Goal: Task Accomplishment & Management: Understand process/instructions

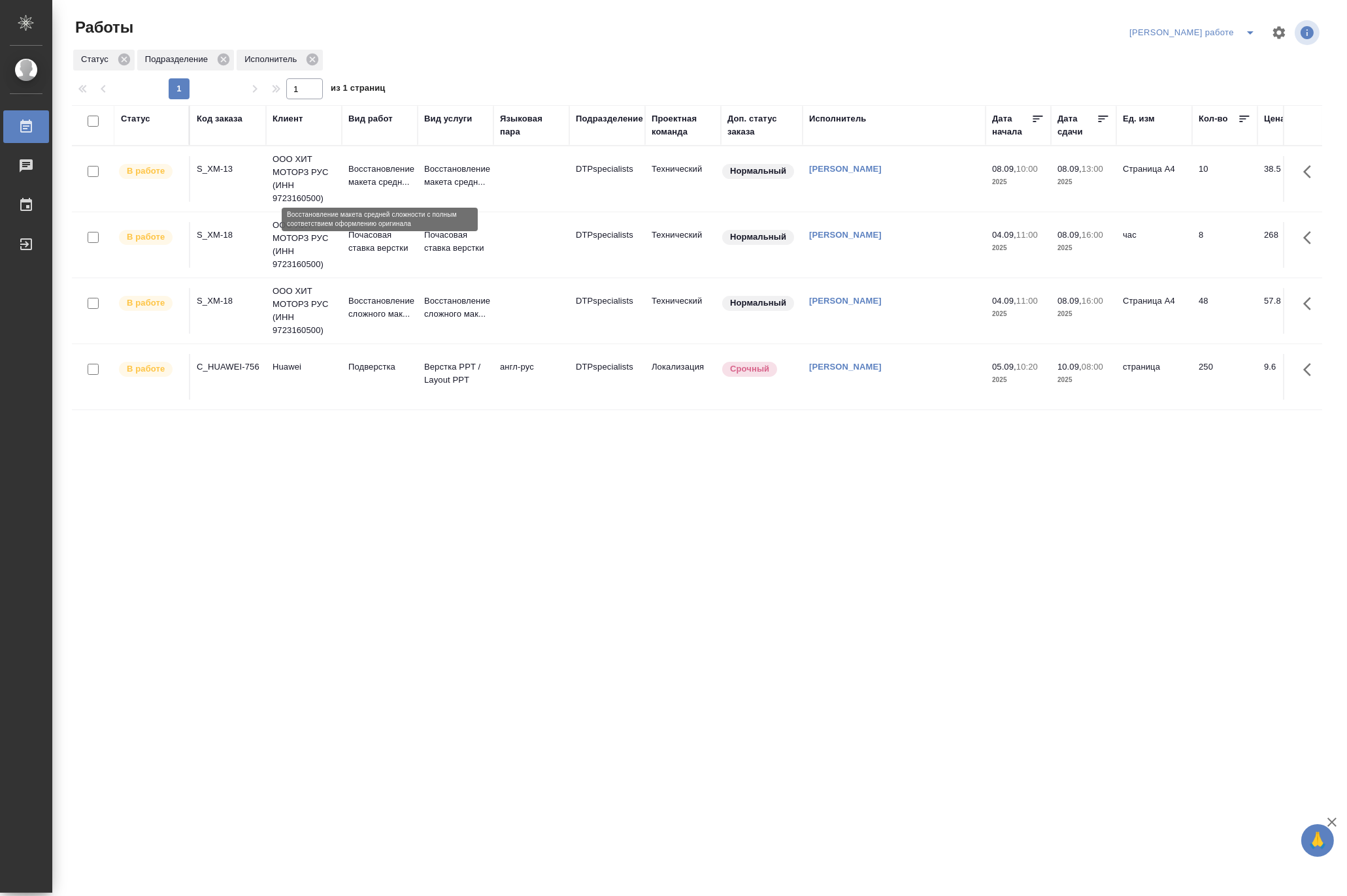
click at [356, 173] on p "Восстановление макета средн..." at bounding box center [379, 176] width 63 height 26
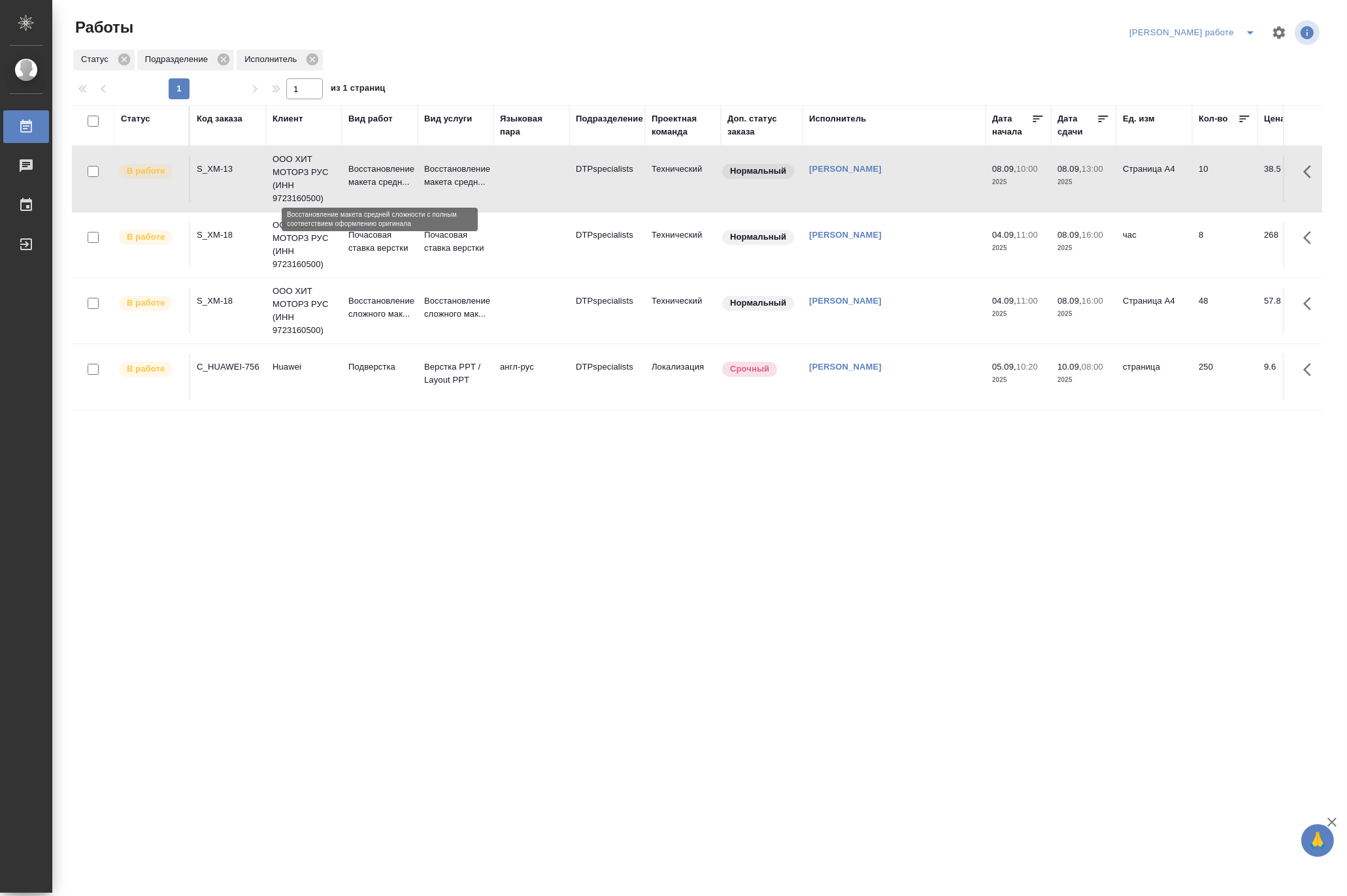
click at [356, 173] on p "Восстановление макета средн..." at bounding box center [379, 176] width 63 height 26
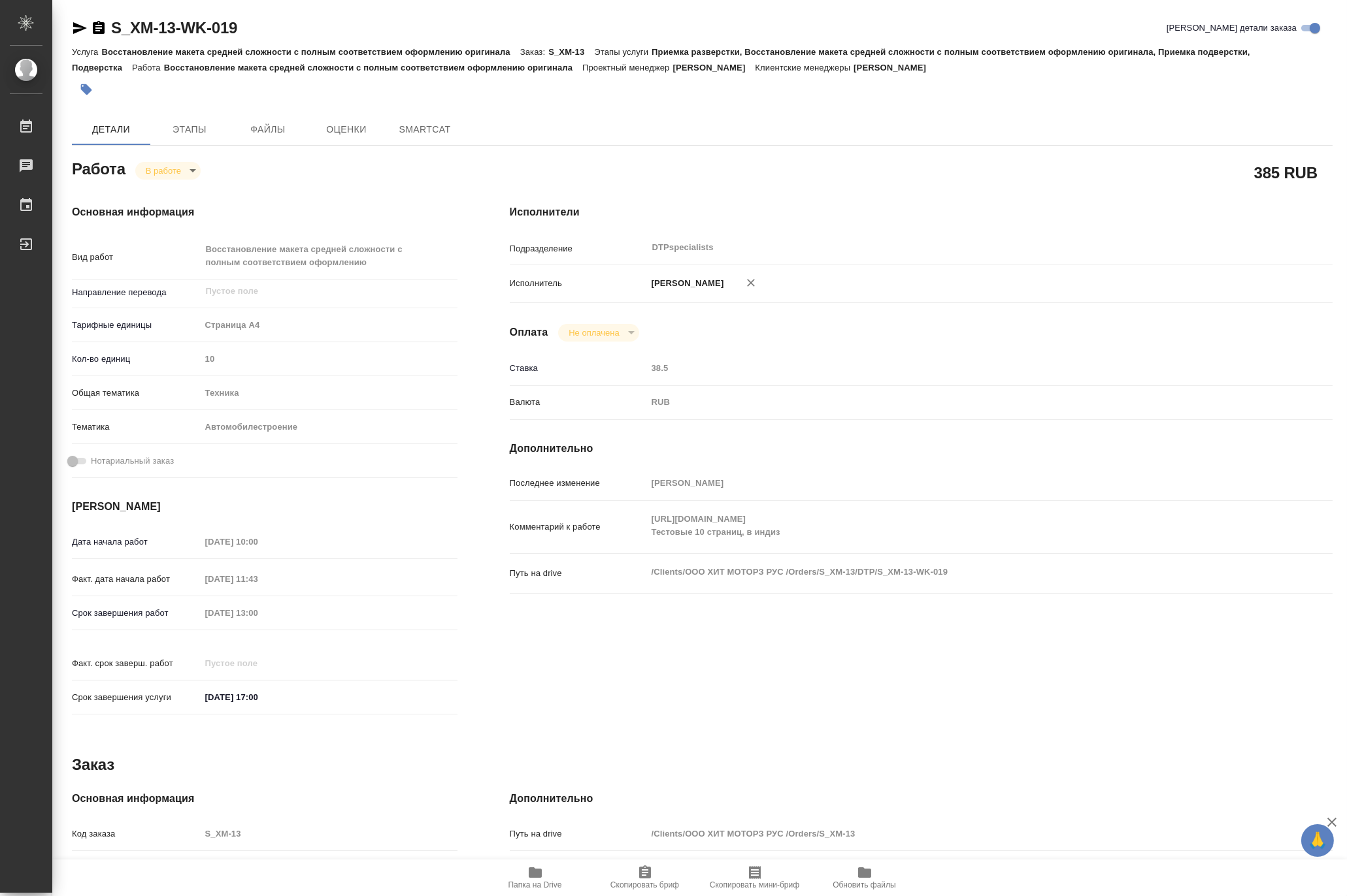
type textarea "x"
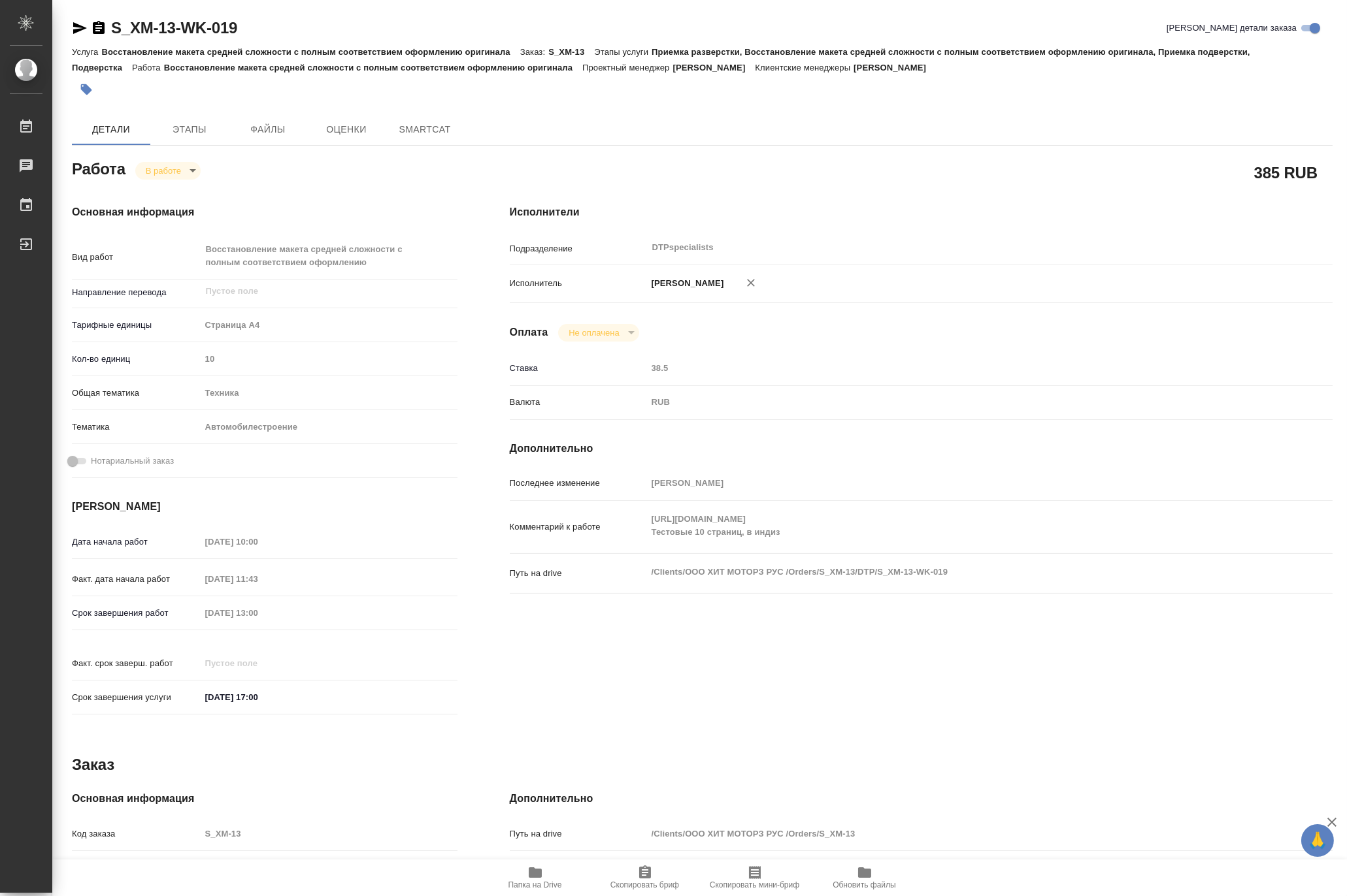
type textarea "x"
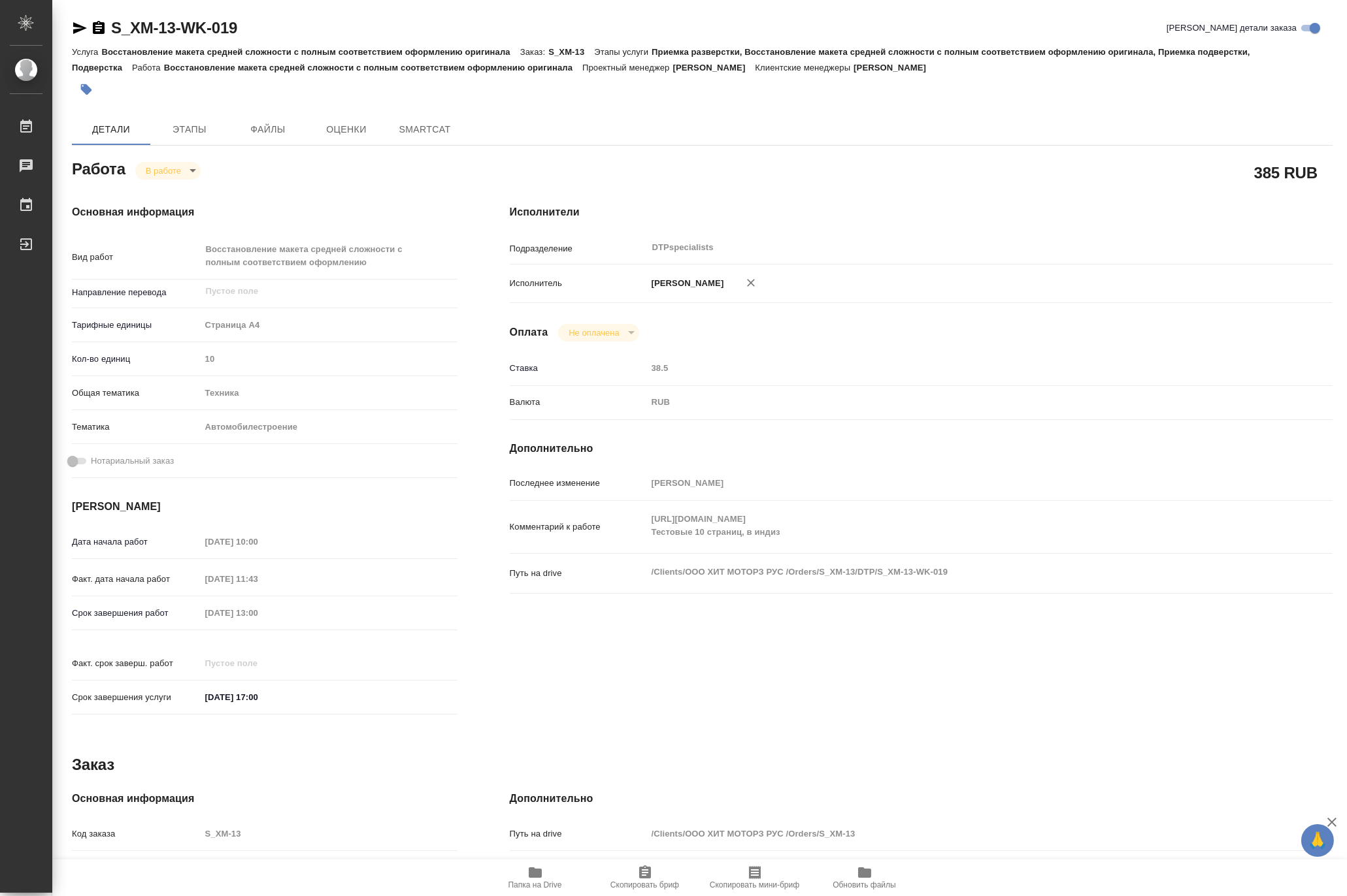
type textarea "x"
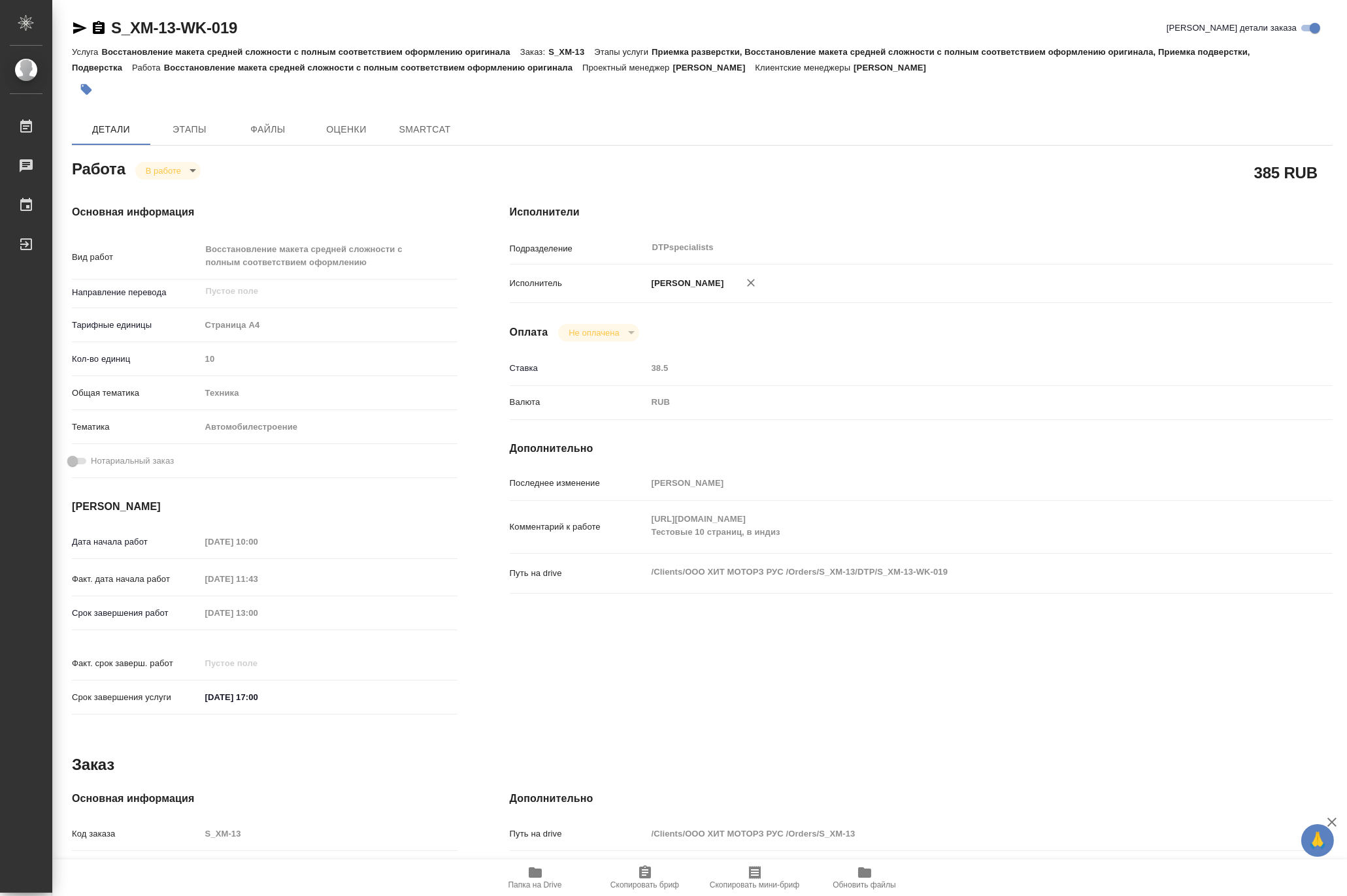
type textarea "x"
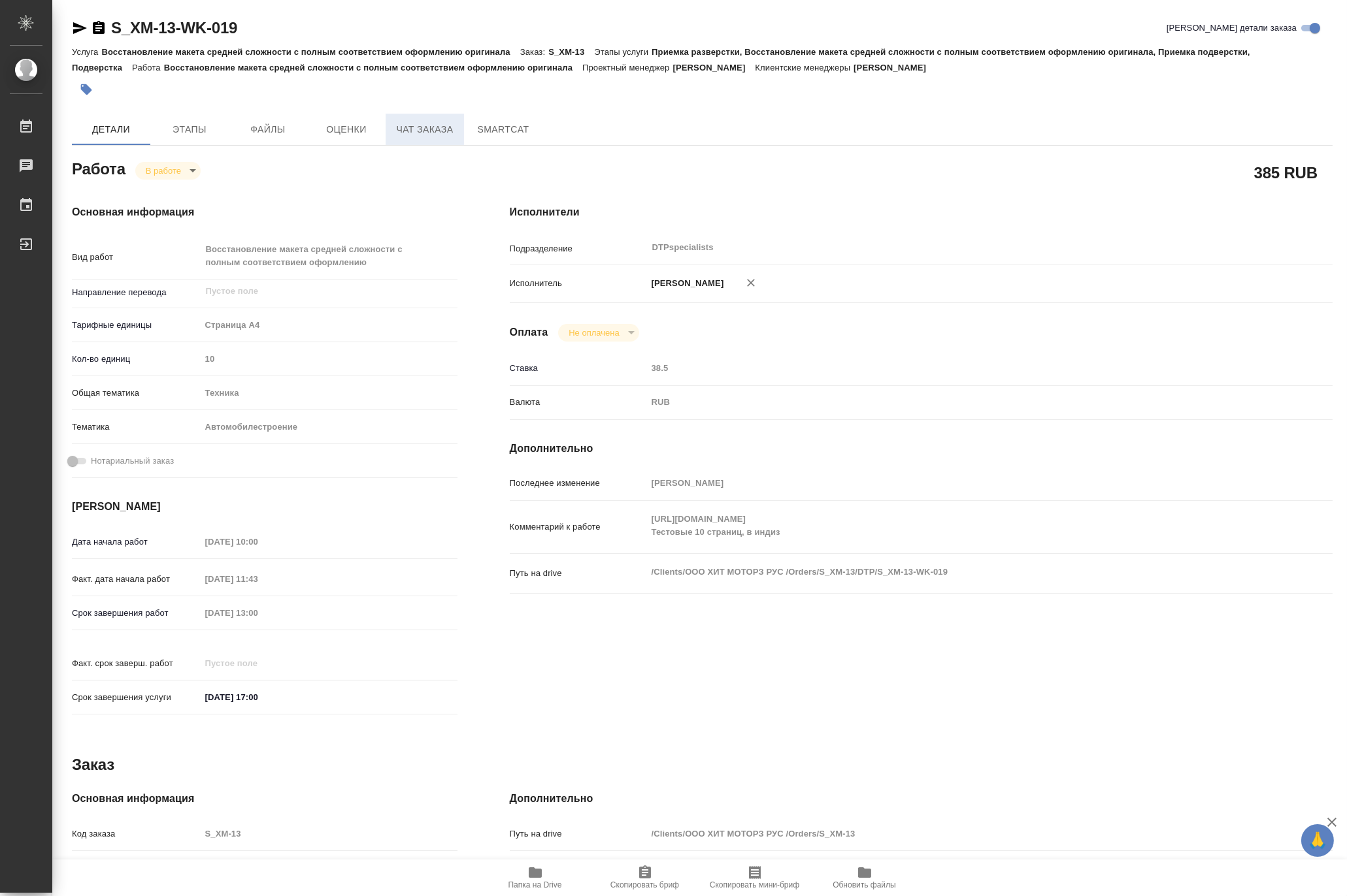
type textarea "x"
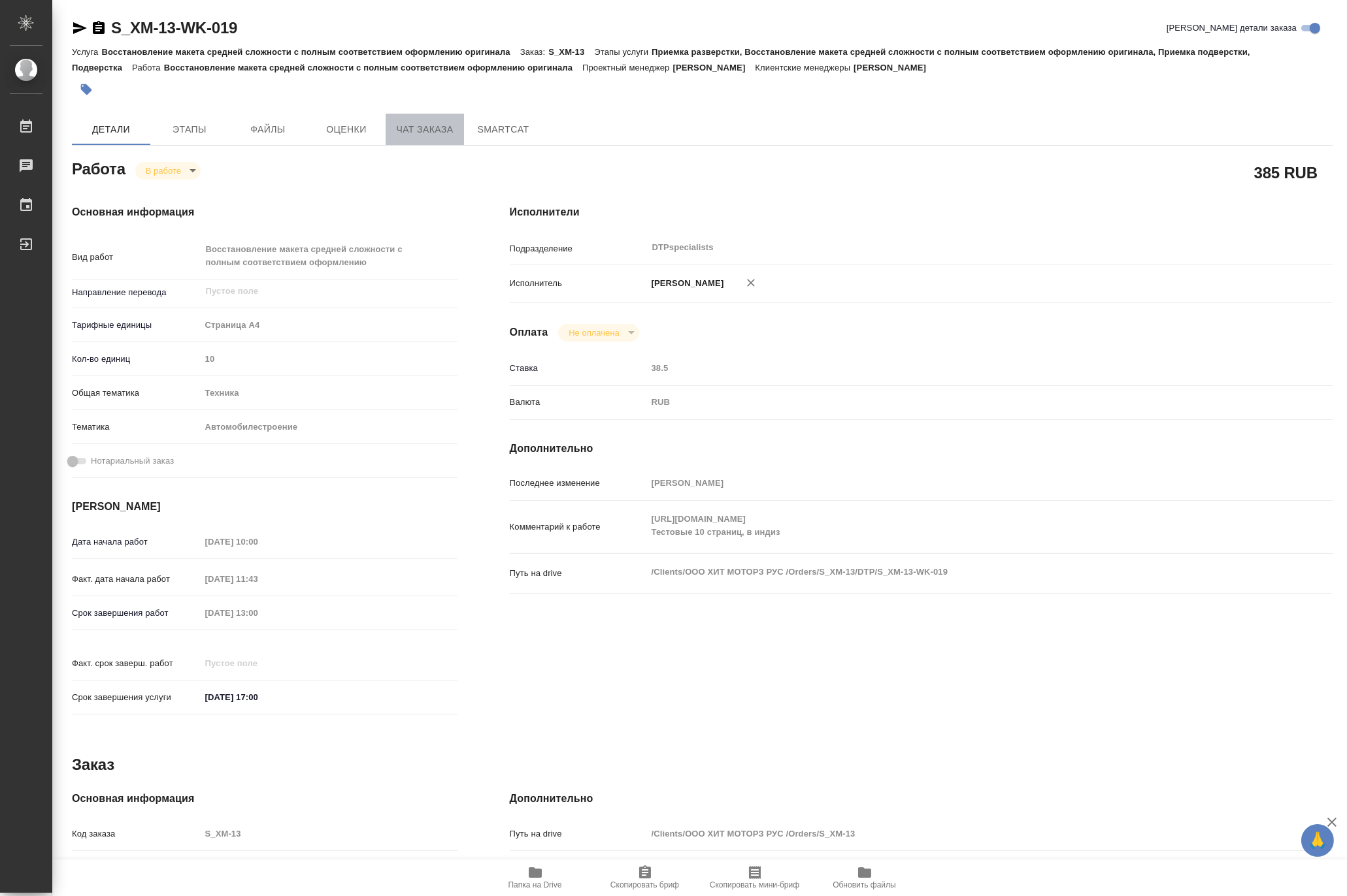
click at [401, 132] on span "Чат заказа" at bounding box center [424, 129] width 63 height 16
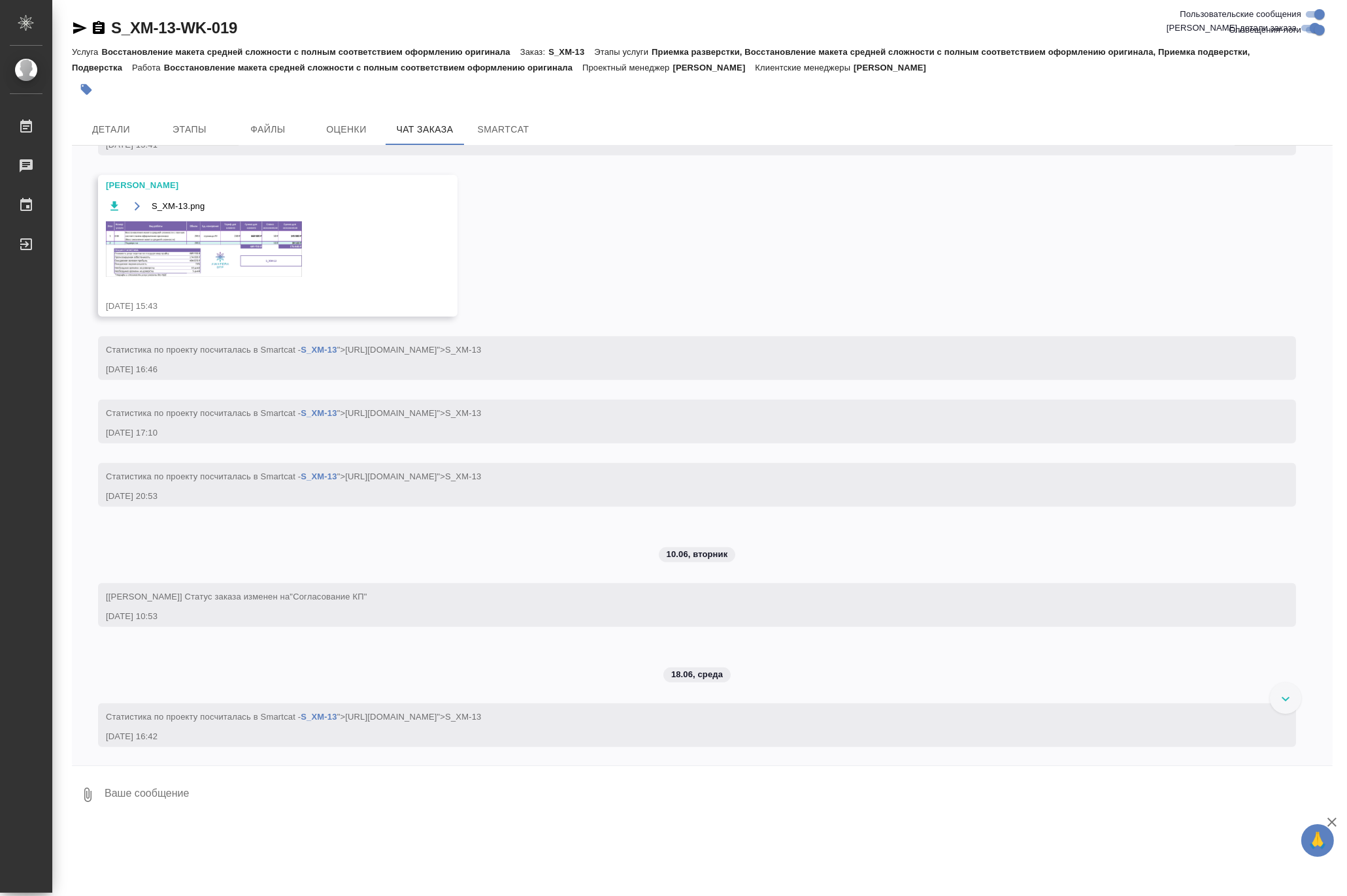
scroll to position [1795, 0]
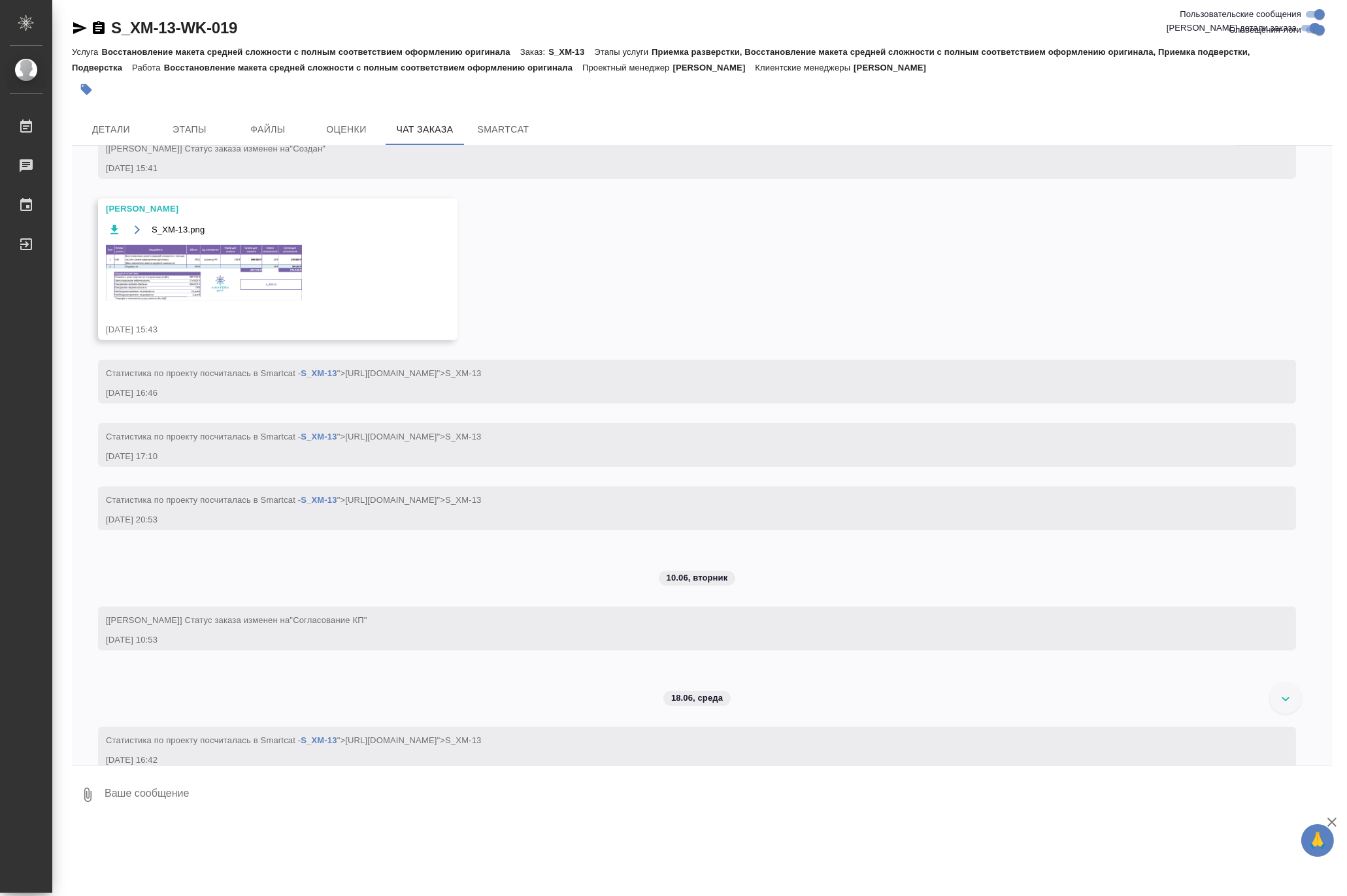
click at [245, 282] on img at bounding box center [204, 273] width 196 height 56
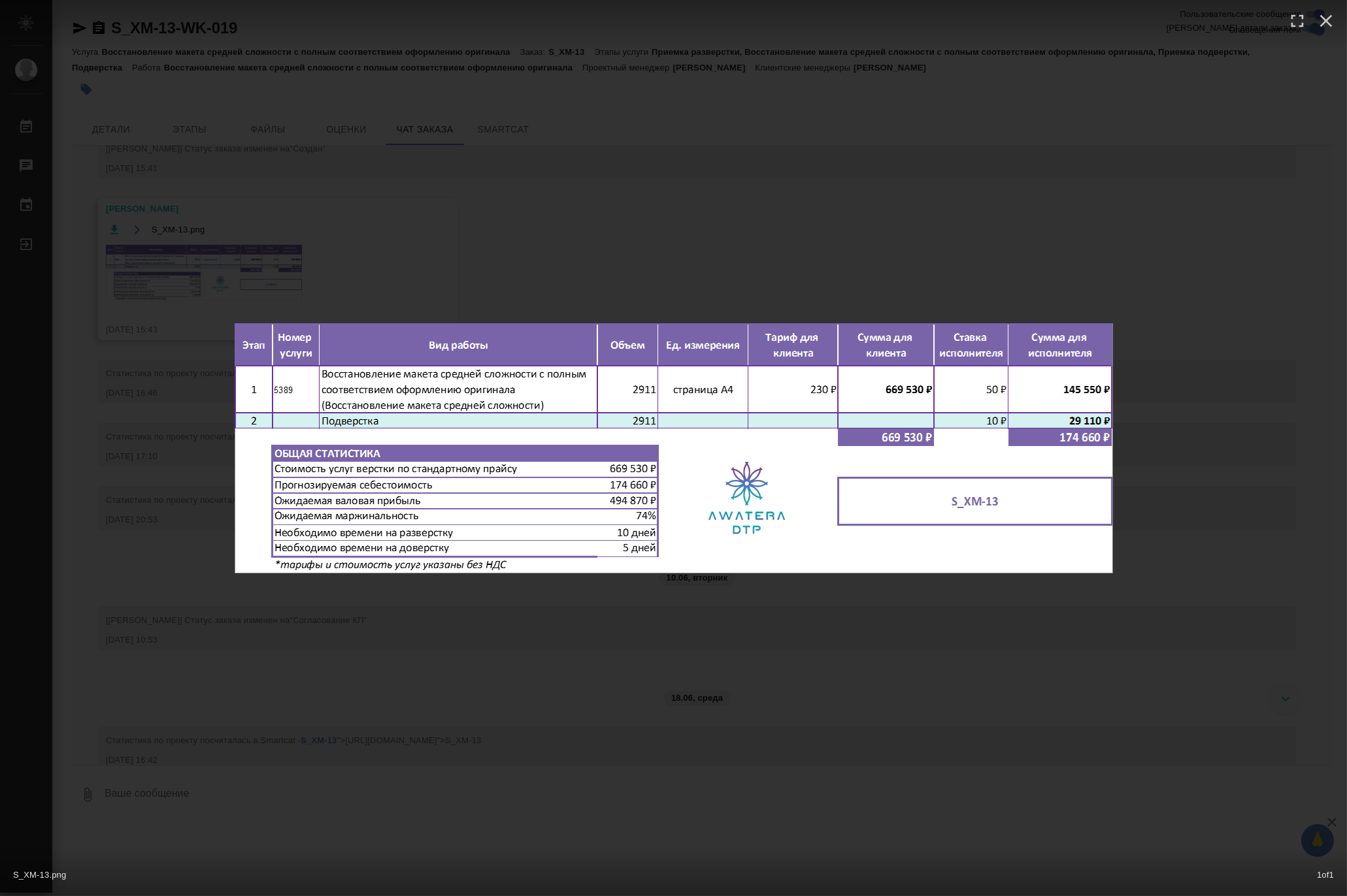
click at [481, 253] on div "S_XM-13.png 1 of 1" at bounding box center [674, 448] width 1347 height 896
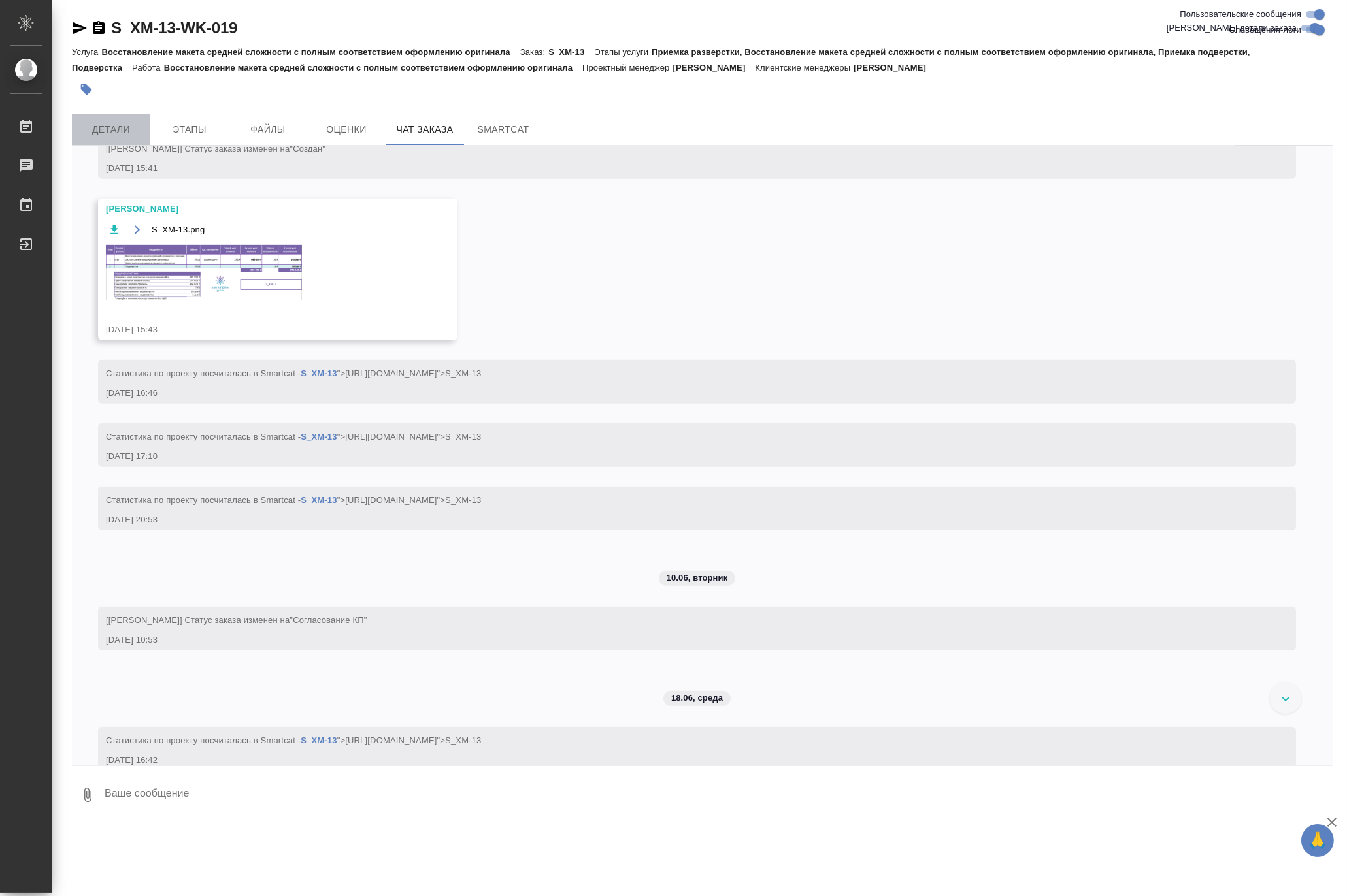
click at [101, 136] on span "Детали" at bounding box center [111, 129] width 63 height 16
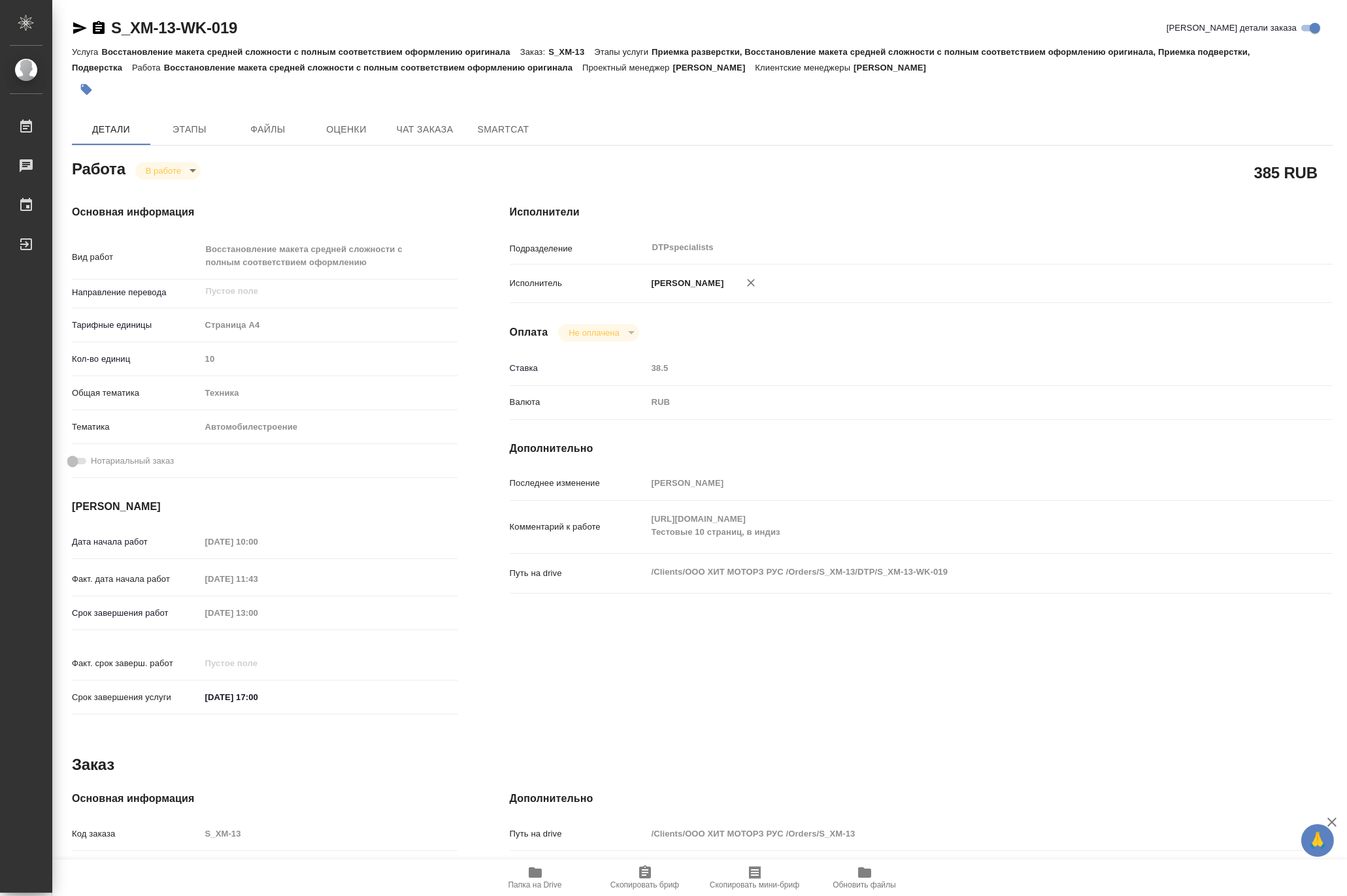
type textarea "x"
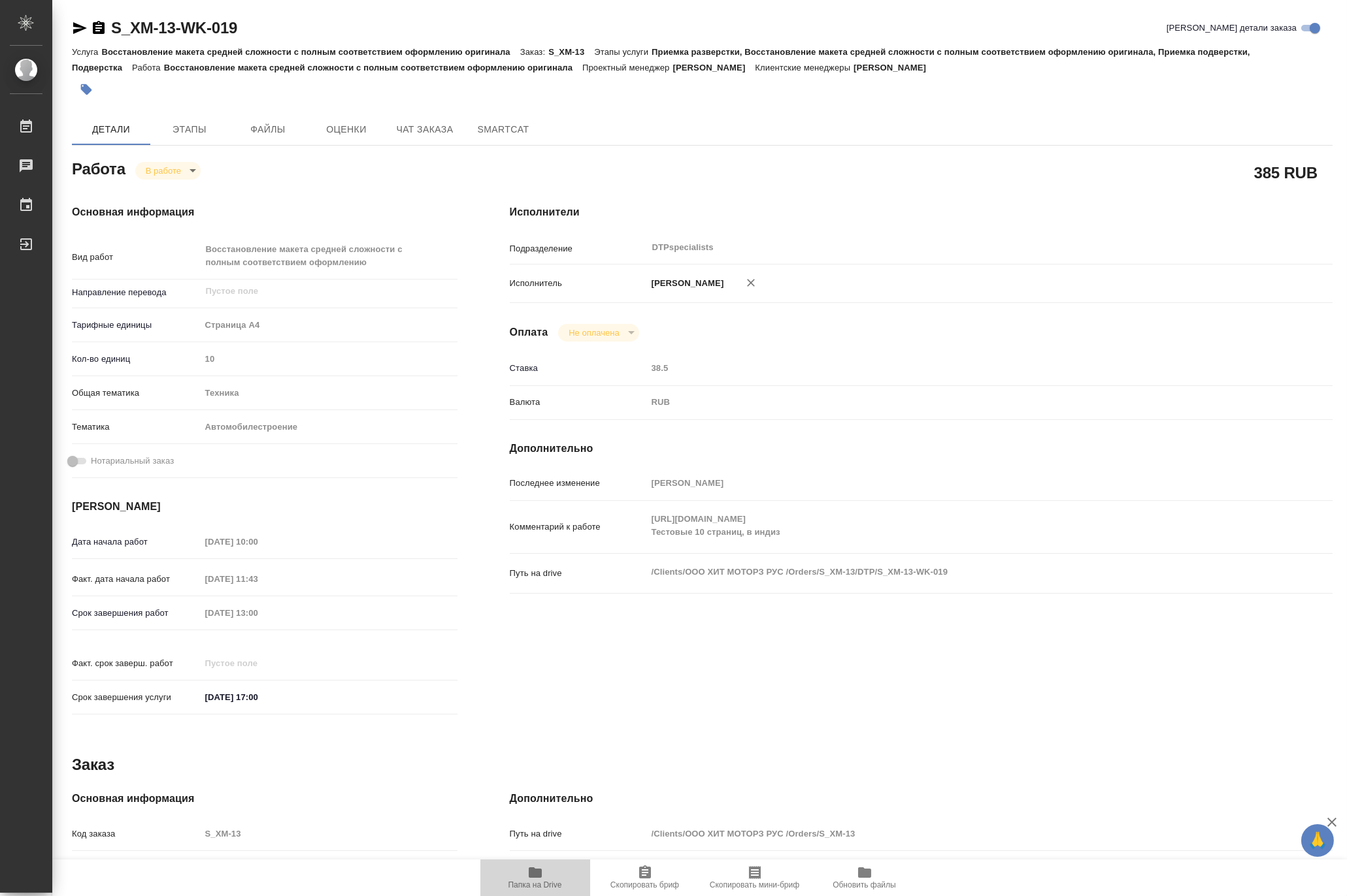
click at [531, 878] on icon "button" at bounding box center [535, 873] width 15 height 15
type textarea "x"
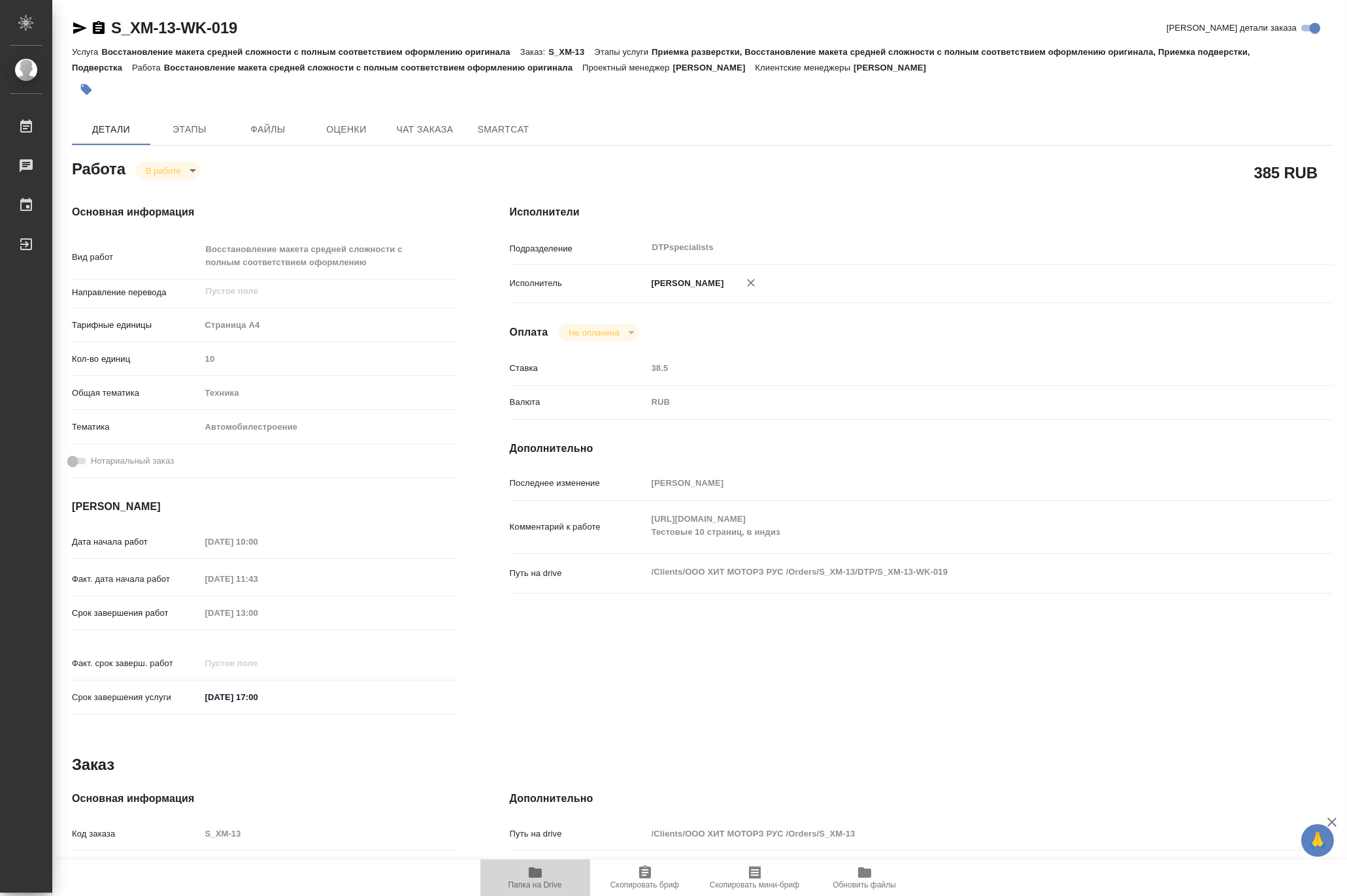
type textarea "x"
drag, startPoint x: 269, startPoint y: 30, endPoint x: 109, endPoint y: 18, distance: 160.4
click at [109, 18] on div "S_XM-13-WK-019 [PERSON_NAME] детали заказа" at bounding box center [702, 28] width 1261 height 21
copy link "S_XM-13-WK-019"
